Goal: Information Seeking & Learning: Learn about a topic

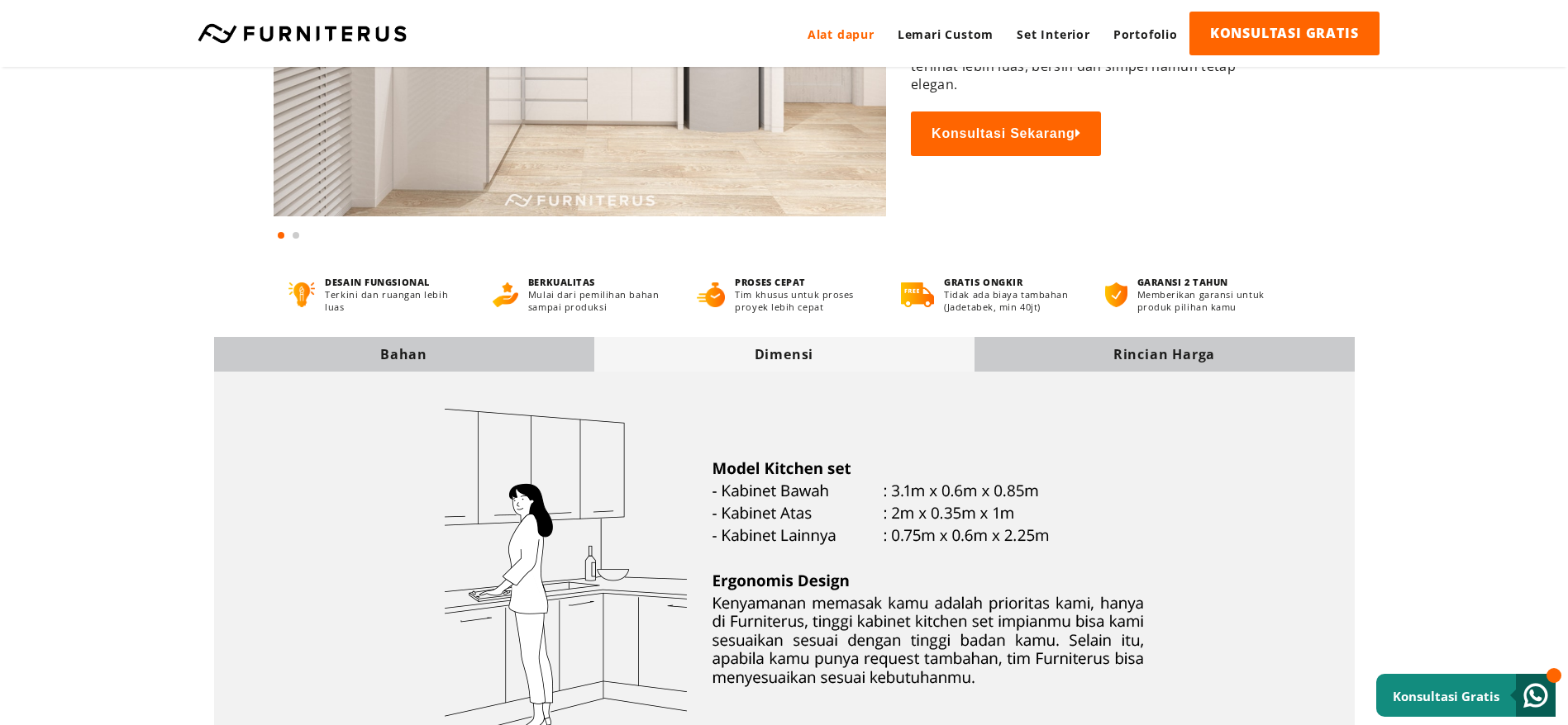
scroll to position [495, 0]
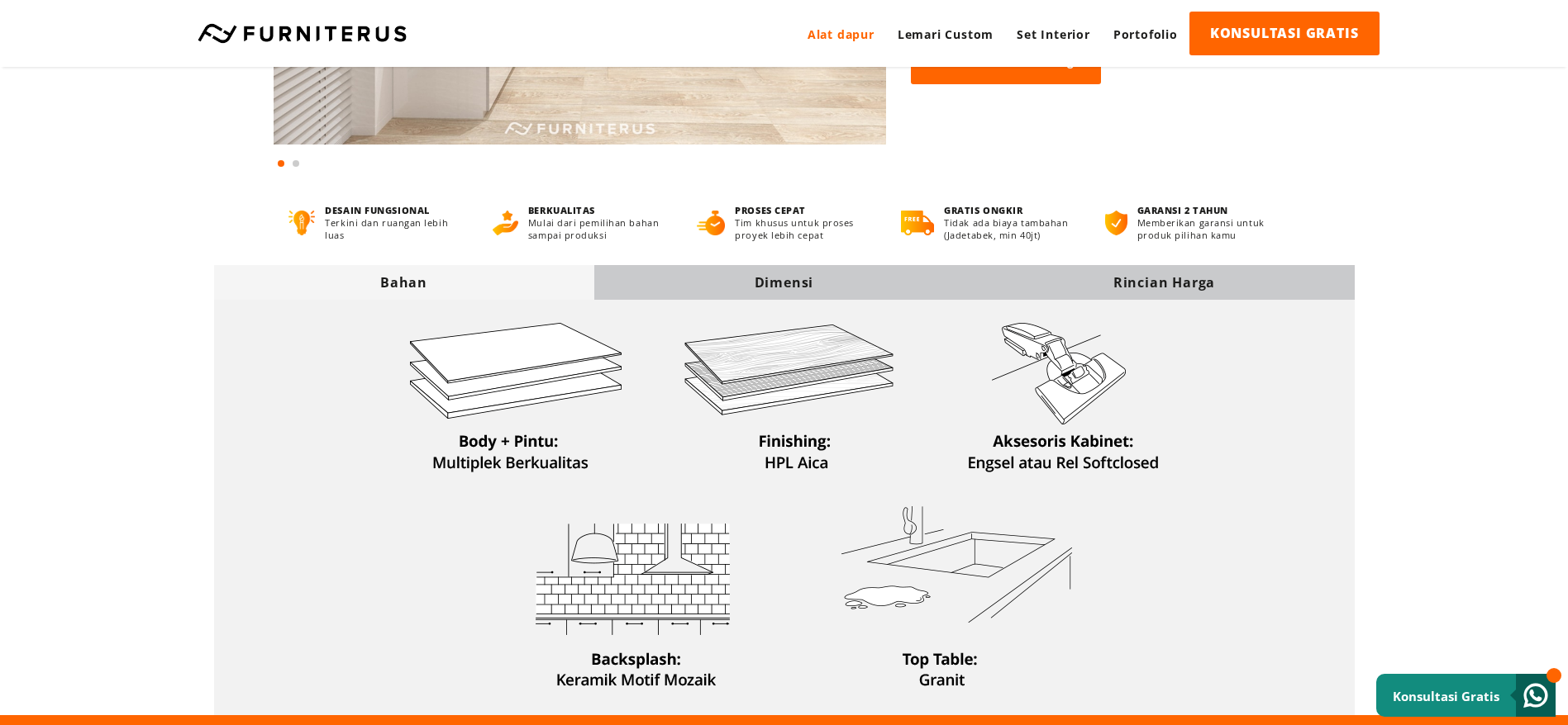
scroll to position [495, 0]
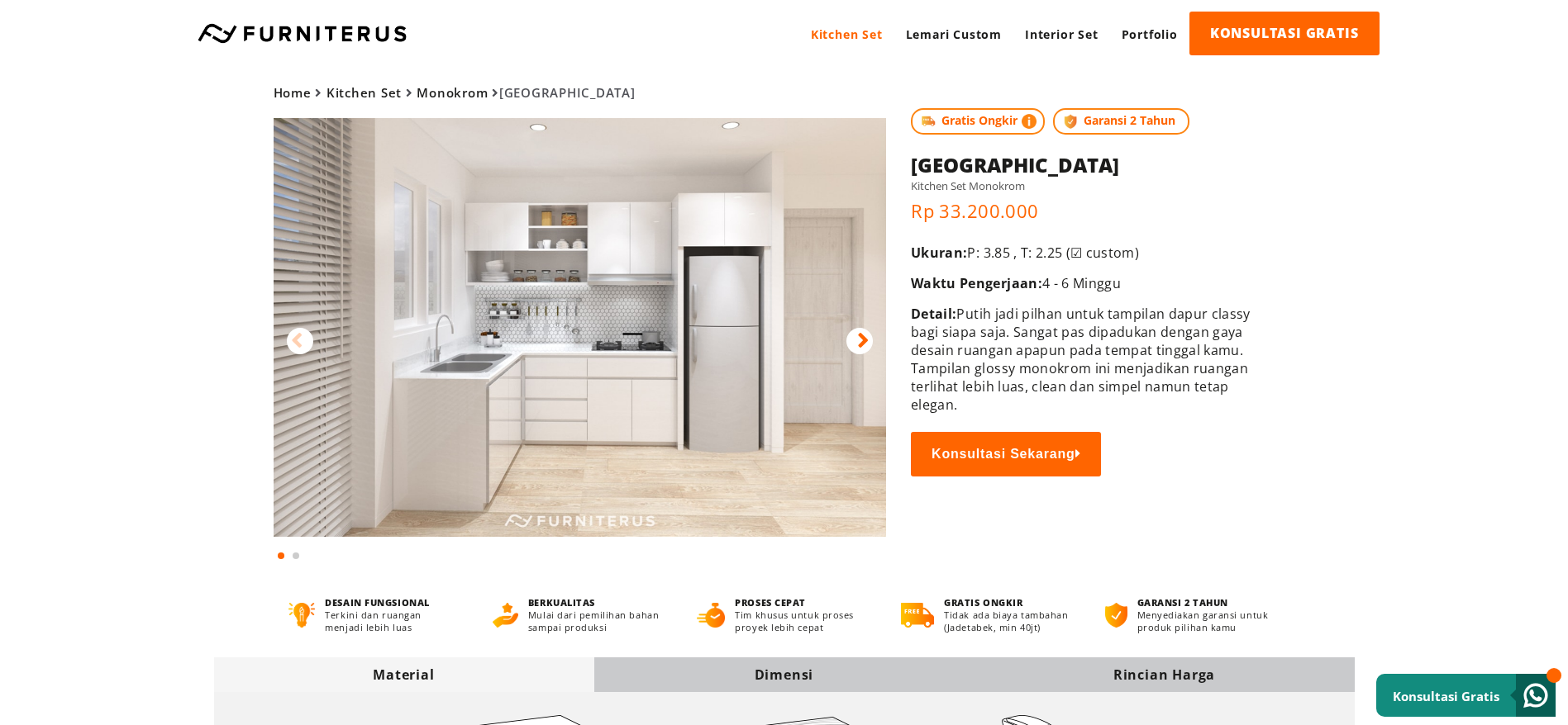
scroll to position [495, 0]
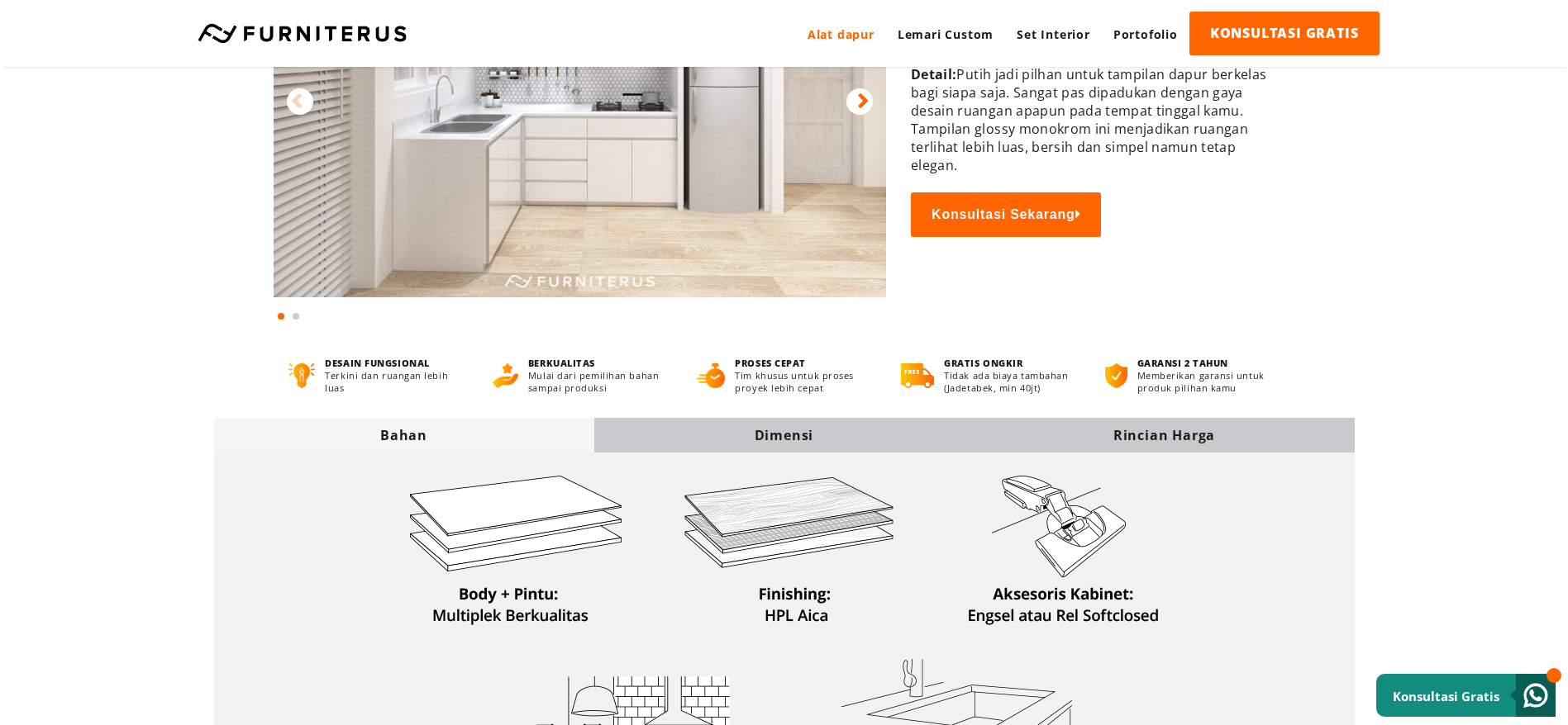
scroll to position [372, 0]
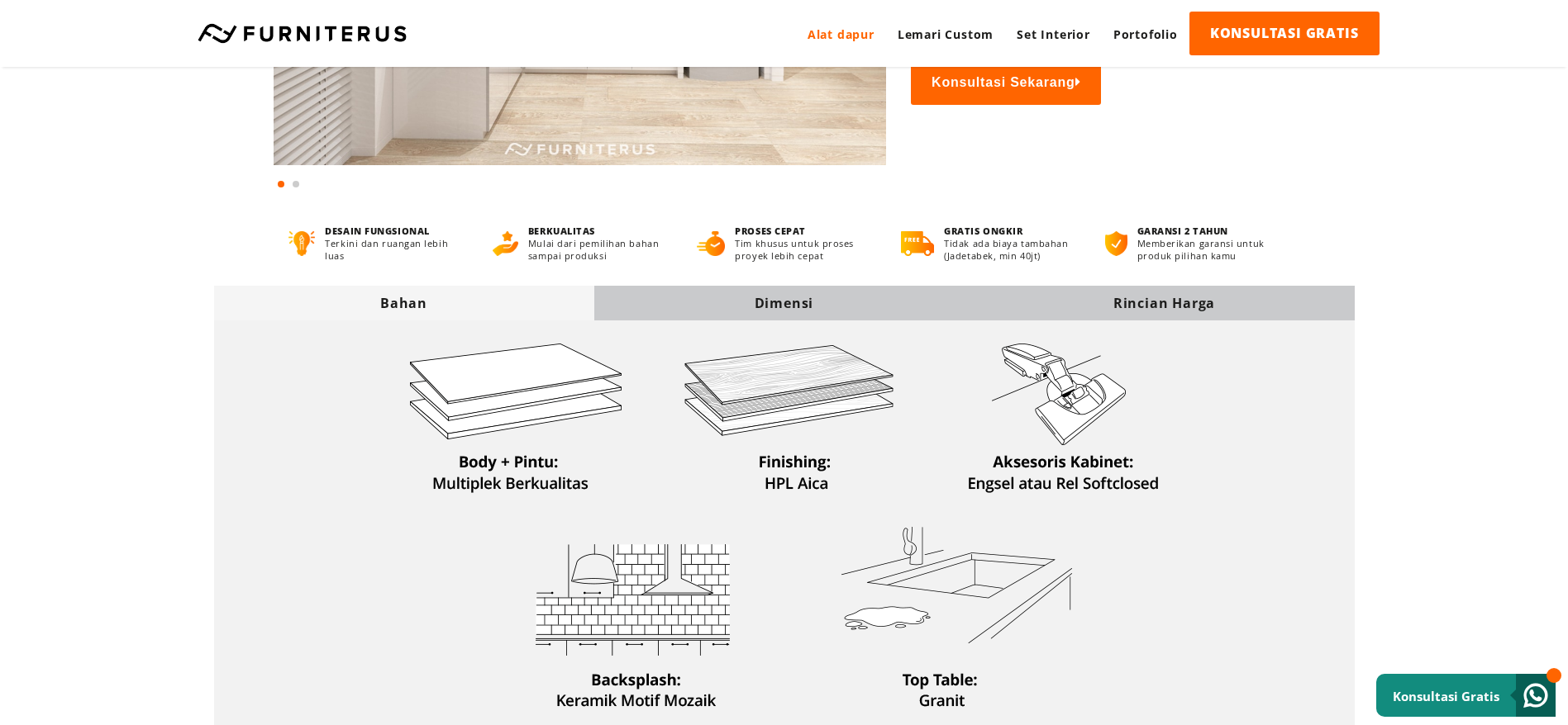
click at [755, 313] on div "Dimensi" at bounding box center [784, 303] width 380 height 34
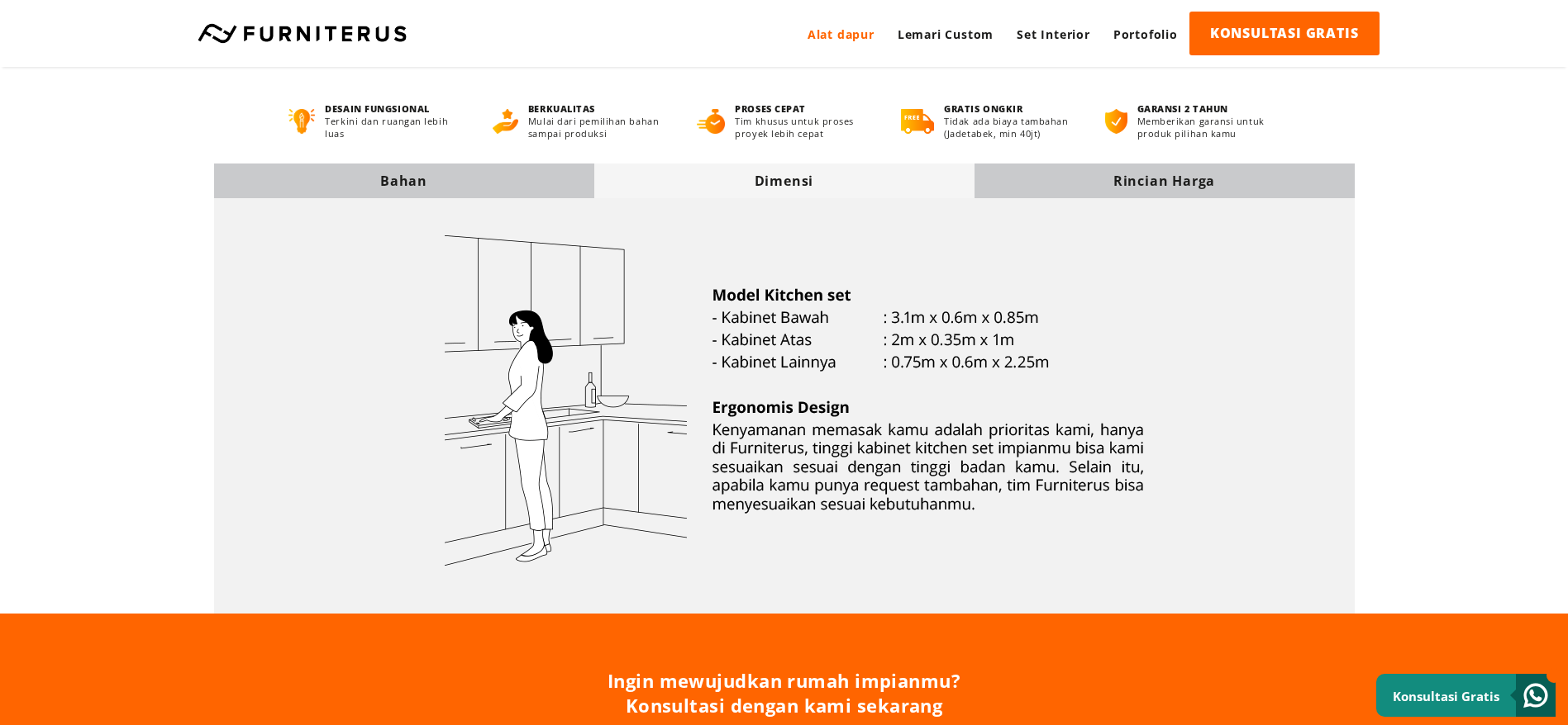
scroll to position [495, 0]
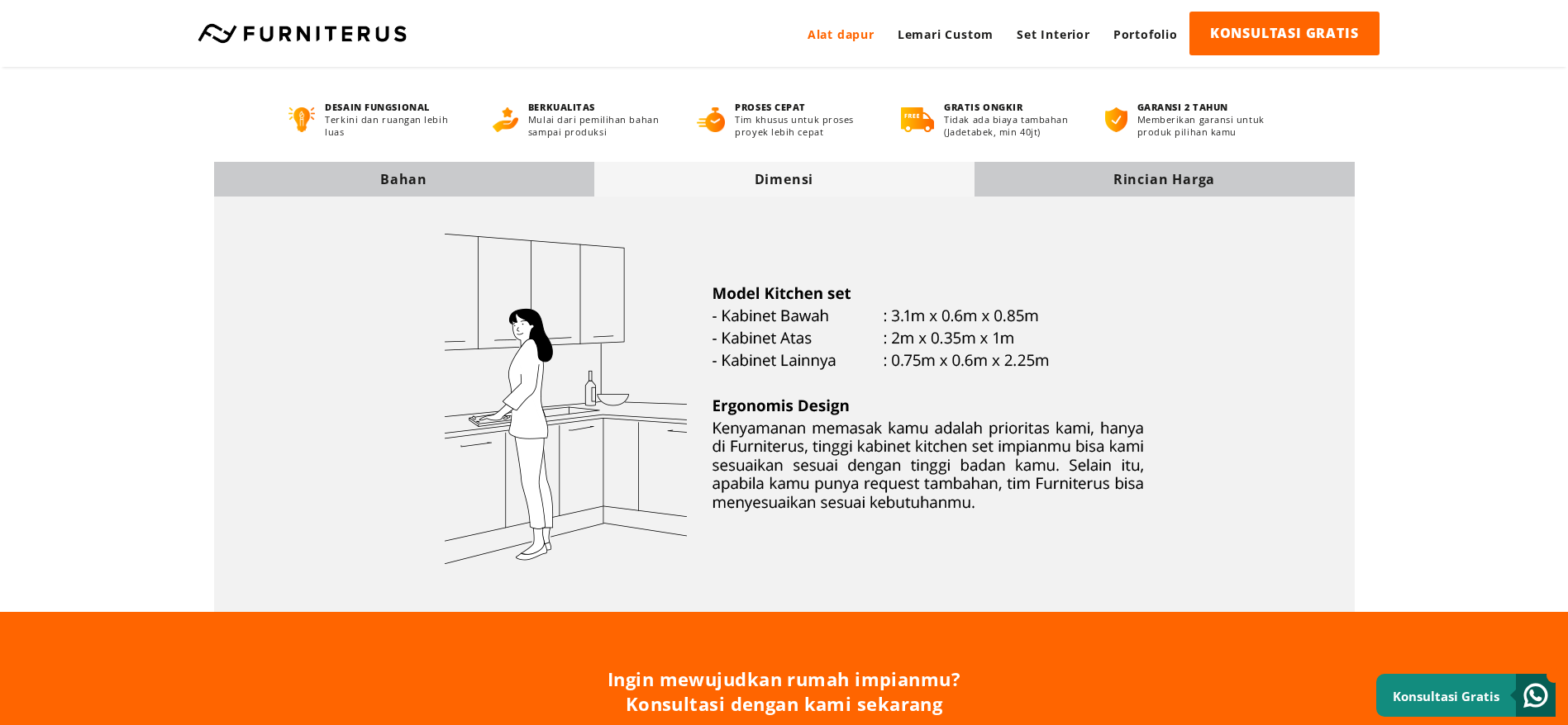
click at [1065, 196] on div "Rincian Harga" at bounding box center [1164, 179] width 380 height 34
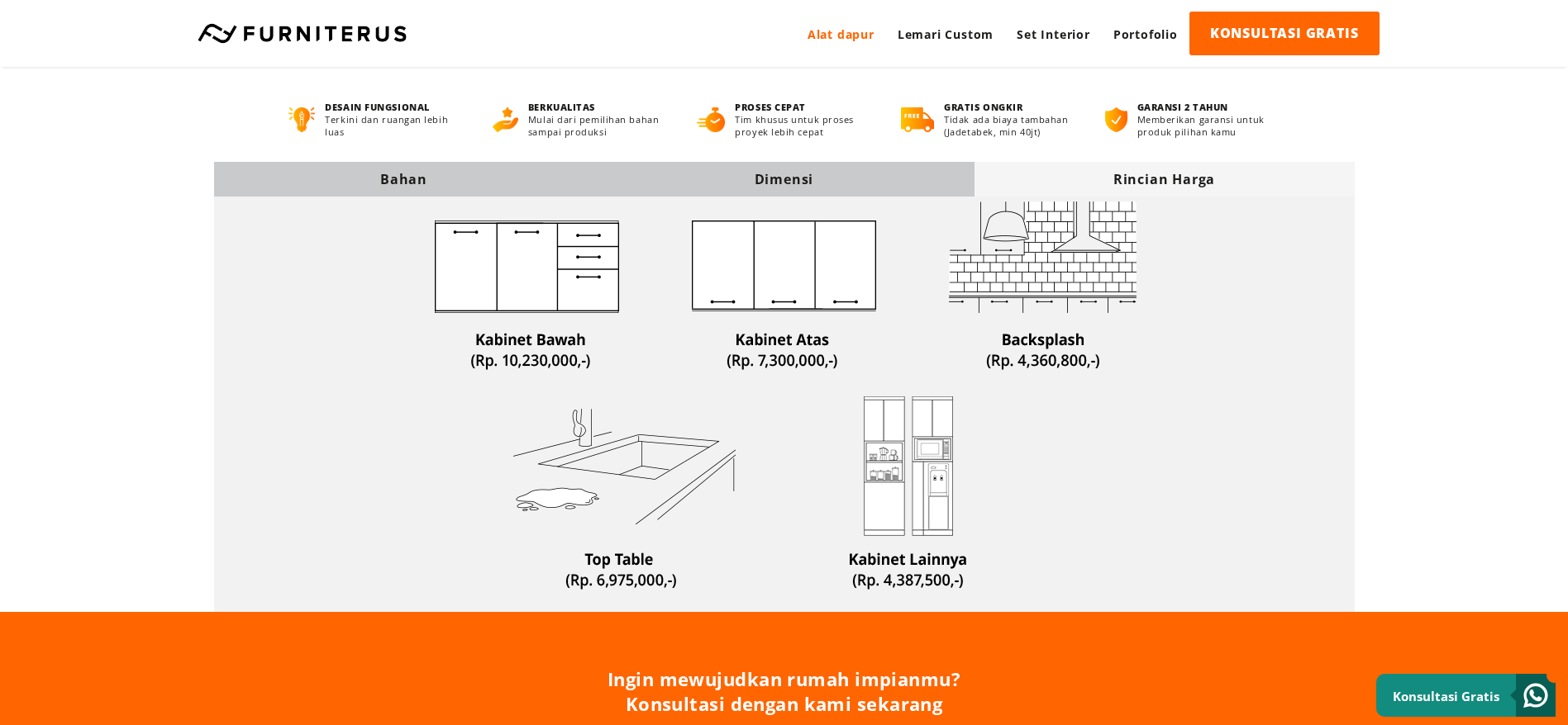
click at [891, 170] on div "Dimensi" at bounding box center [784, 179] width 380 height 18
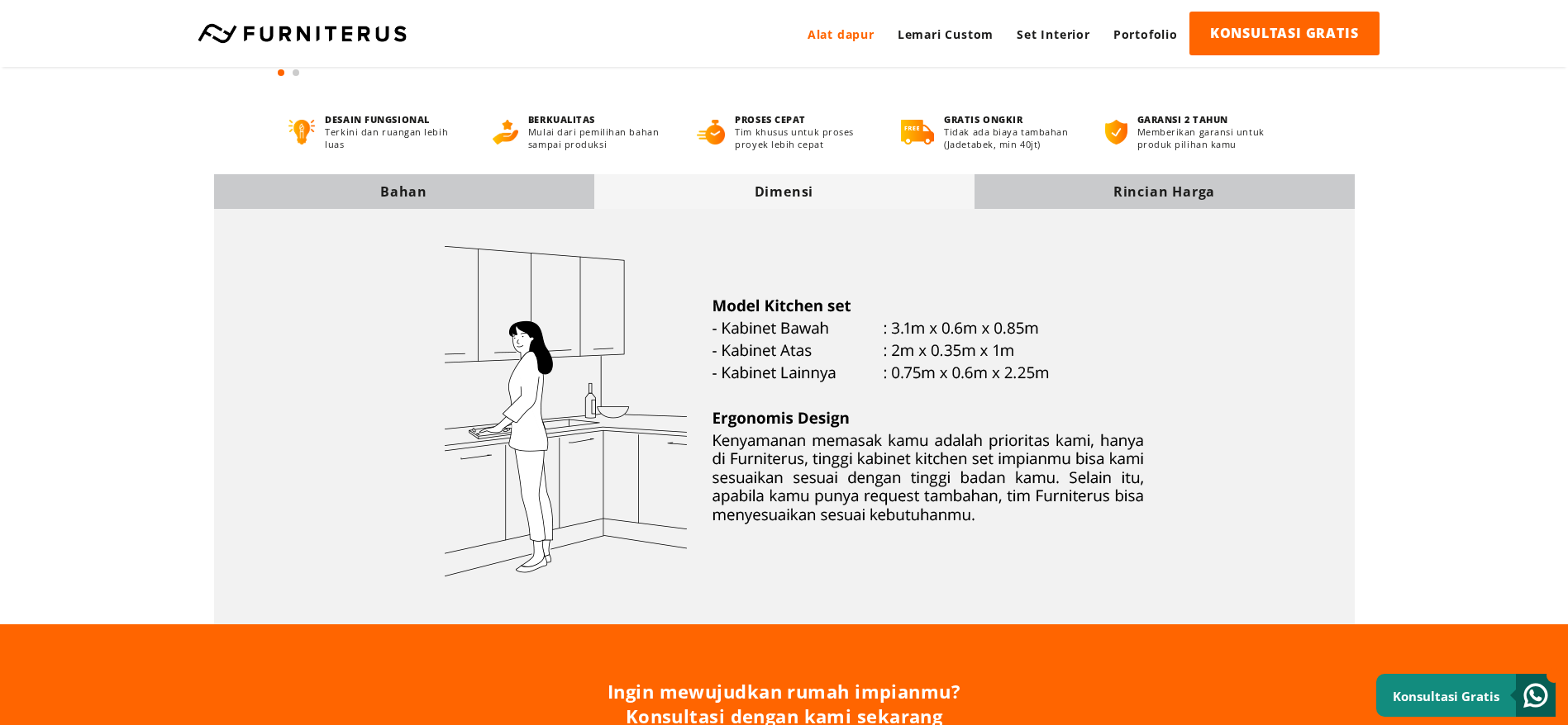
scroll to position [481, 0]
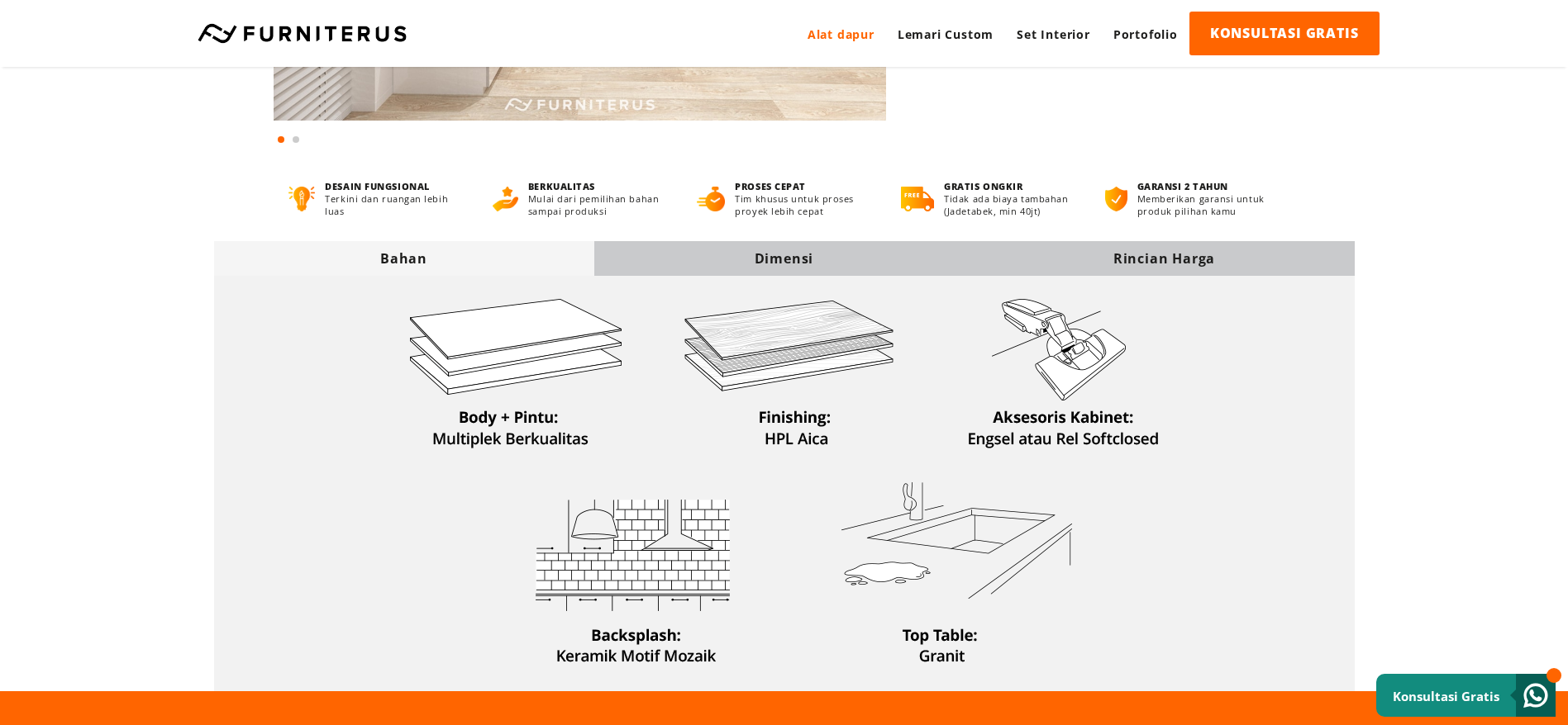
scroll to position [400, 0]
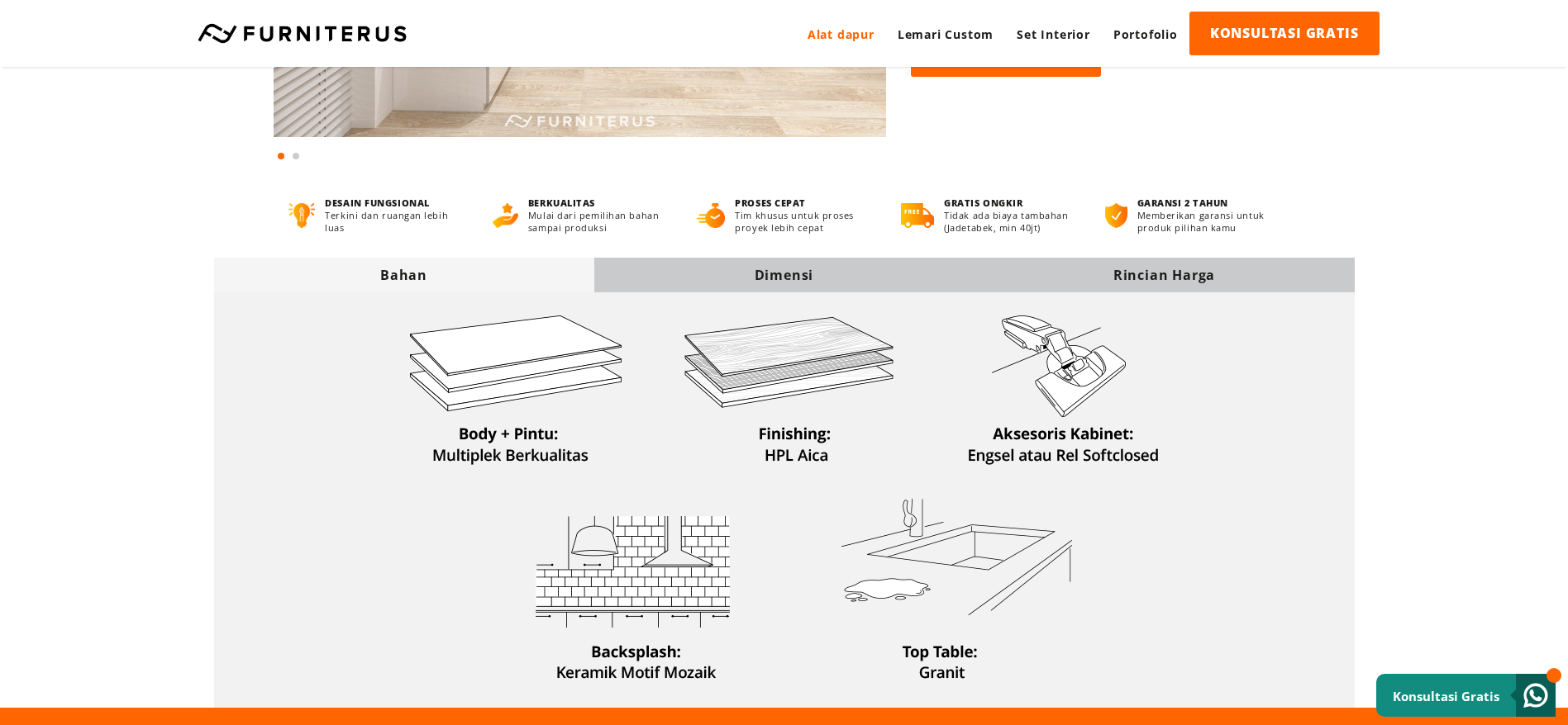
click at [735, 263] on div "Dimensi" at bounding box center [784, 275] width 380 height 34
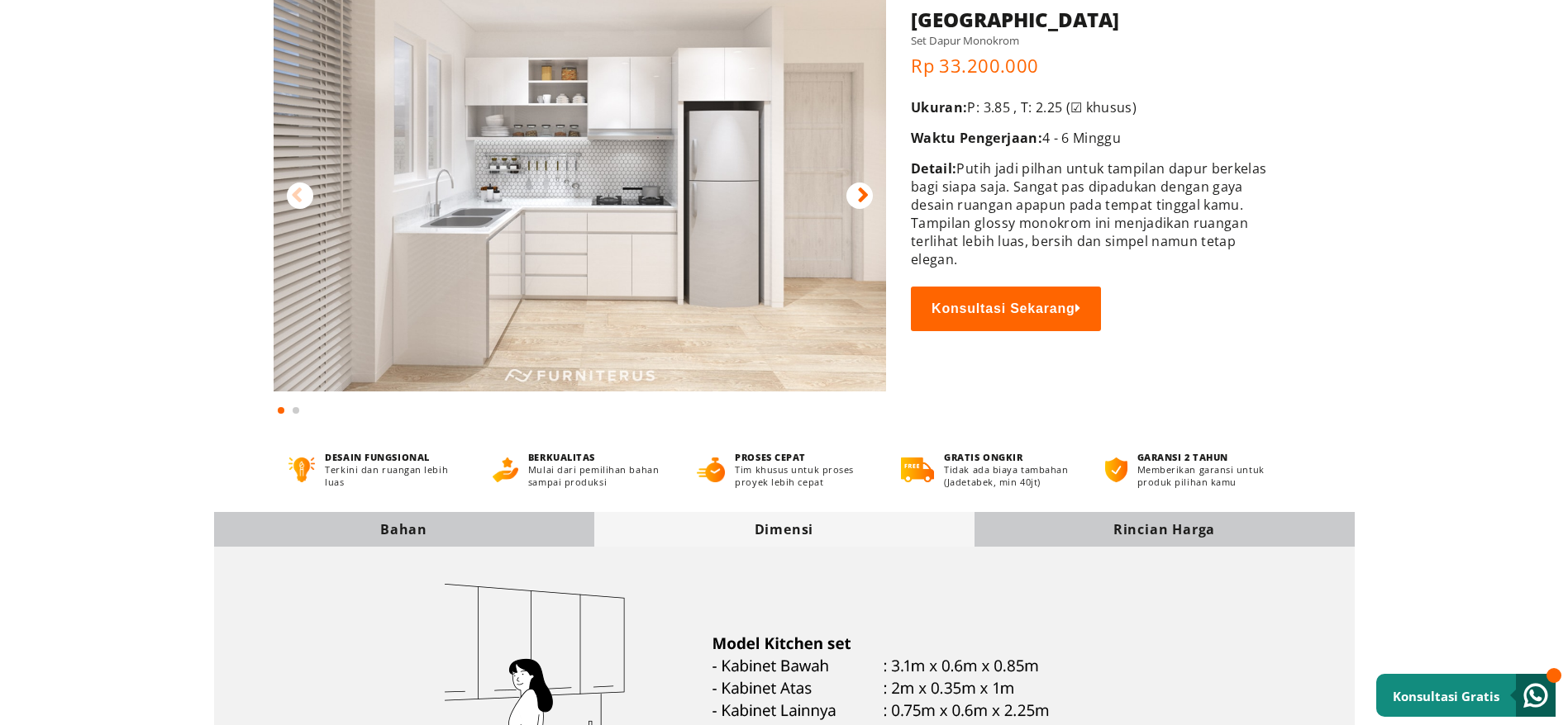
scroll to position [0, 0]
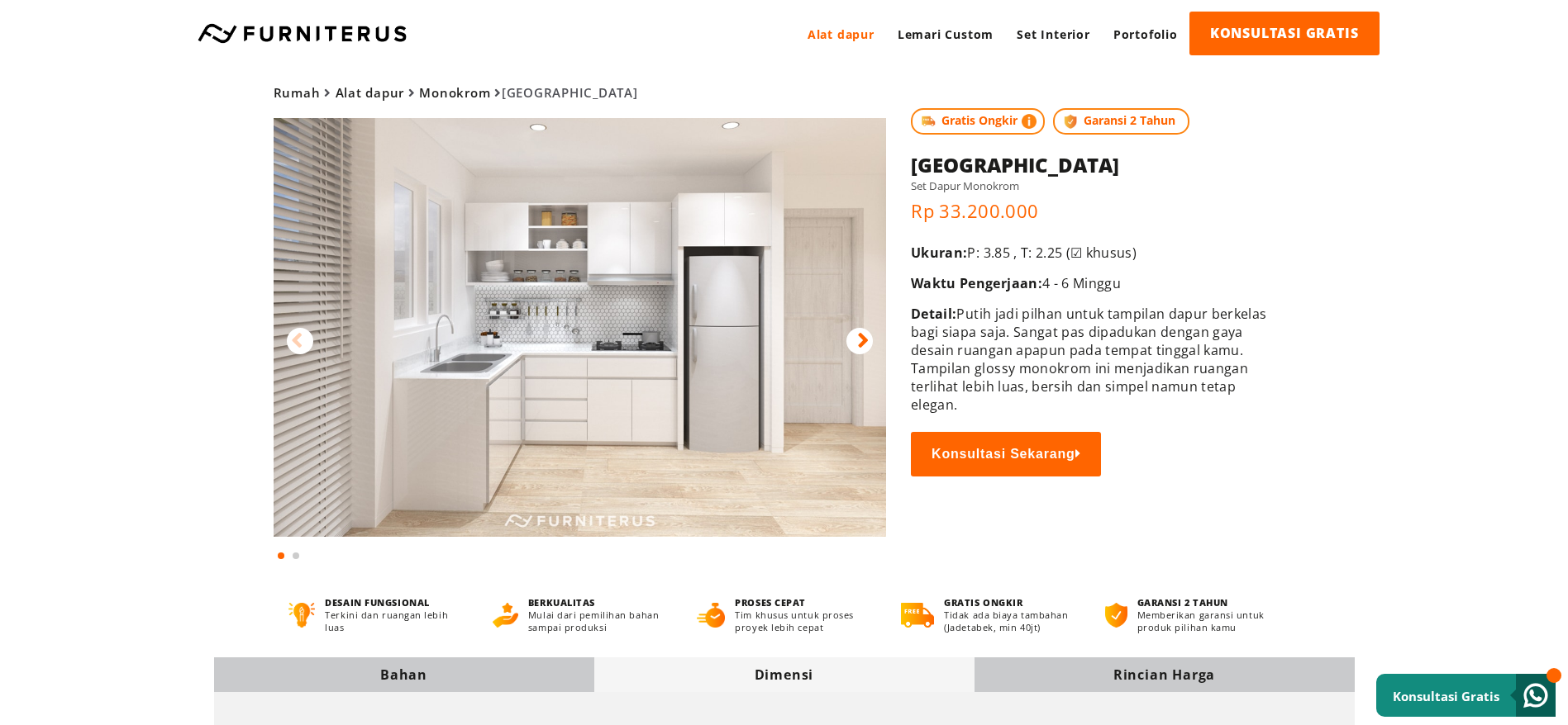
click at [600, 257] on img at bounding box center [579, 328] width 613 height 419
